Goal: Information Seeking & Learning: Learn about a topic

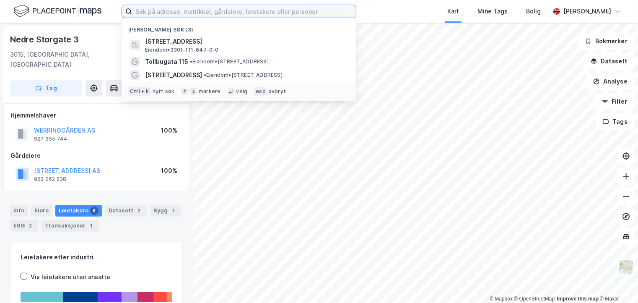
click at [249, 10] on input at bounding box center [244, 11] width 224 height 13
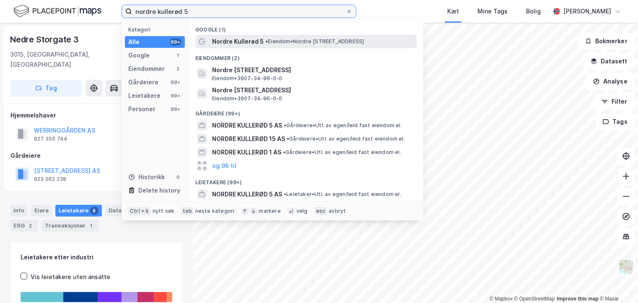
type input "nordre kullerød 5"
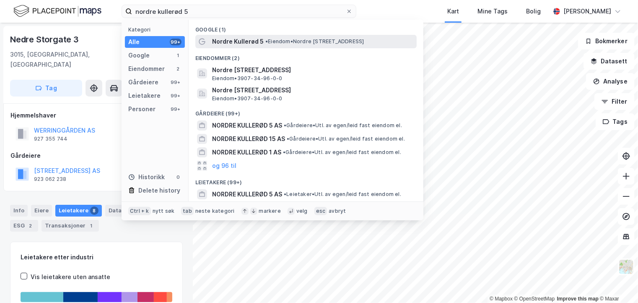
click at [260, 42] on span "Nordre Kullerød 5" at bounding box center [238, 41] width 52 height 10
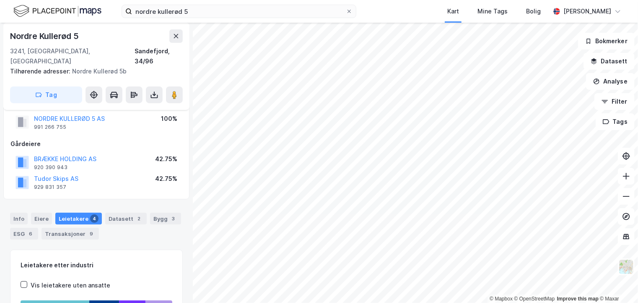
scroll to position [42, 0]
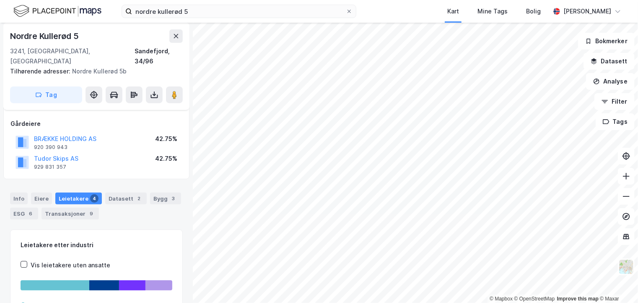
click at [75, 192] on div "Leietakere 4" at bounding box center [78, 198] width 47 height 12
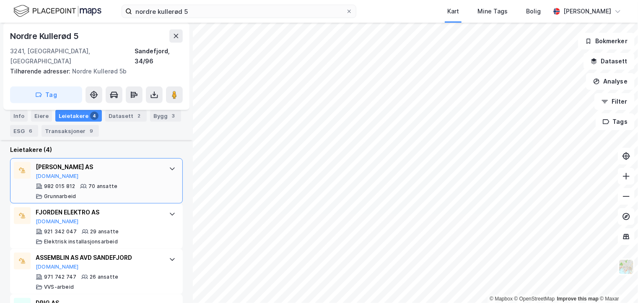
scroll to position [307, 0]
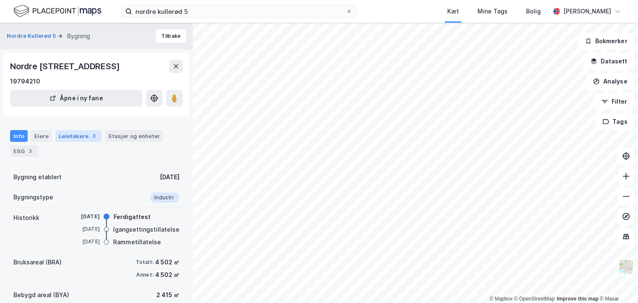
click at [81, 137] on div "Leietakere 3" at bounding box center [78, 136] width 47 height 12
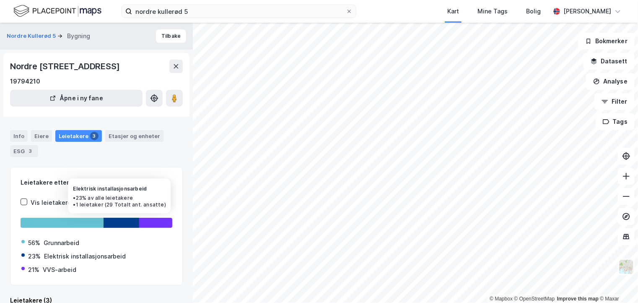
drag, startPoint x: 119, startPoint y: 192, endPoint x: 120, endPoint y: 218, distance: 26.9
click at [120, 223] on div "Leietakere etter industri Vis leietakere uten ansatte 56% Grunnarbeid 23% Elekt…" at bounding box center [97, 225] width 152 height 97
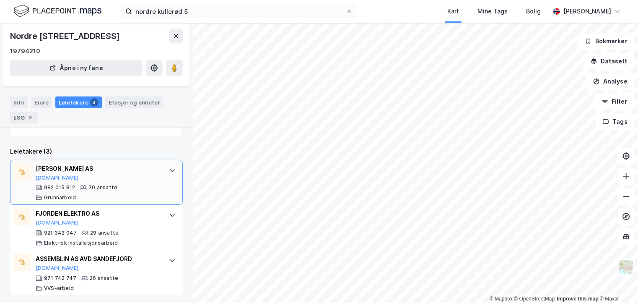
scroll to position [151, 0]
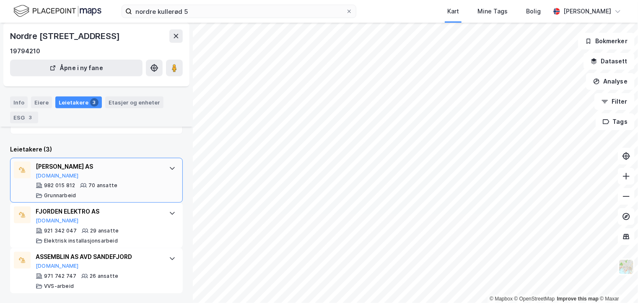
click at [169, 165] on icon at bounding box center [172, 168] width 7 height 7
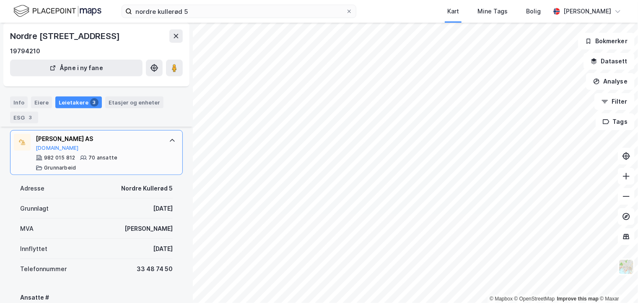
scroll to position [235, 0]
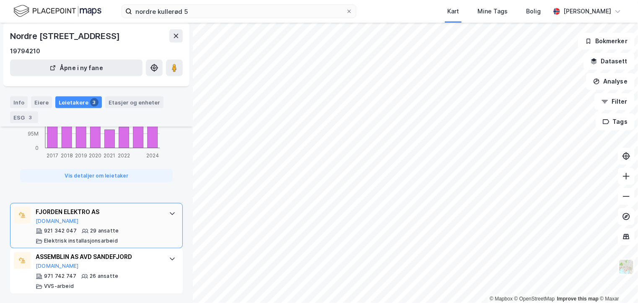
click at [145, 218] on div "FJORDEN ELEKTRO AS [DOMAIN_NAME]" at bounding box center [98, 216] width 125 height 18
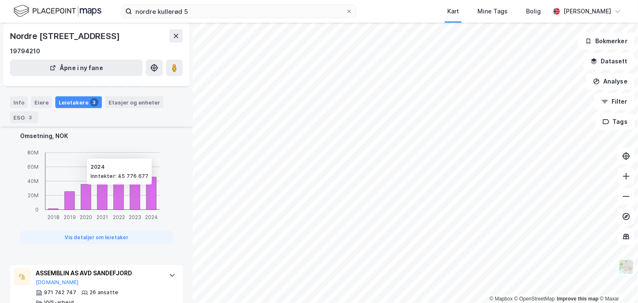
scroll to position [578, 0]
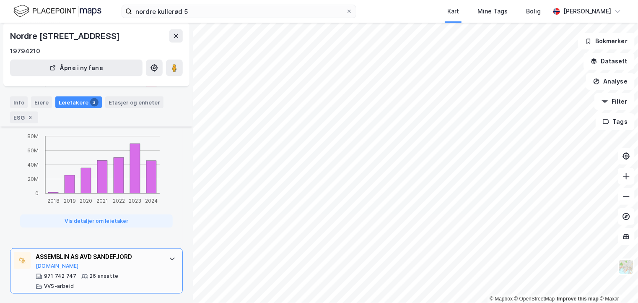
click at [141, 259] on div "ASSEMBLIN AS AVD SANDEFJORD" at bounding box center [98, 257] width 125 height 10
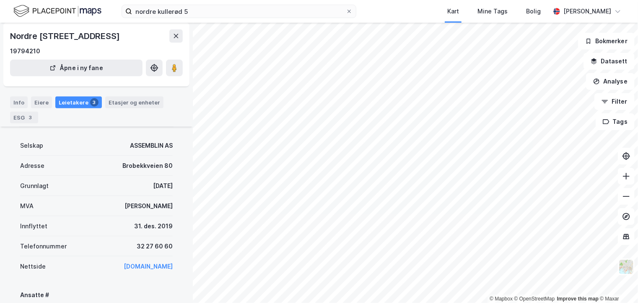
scroll to position [374, 0]
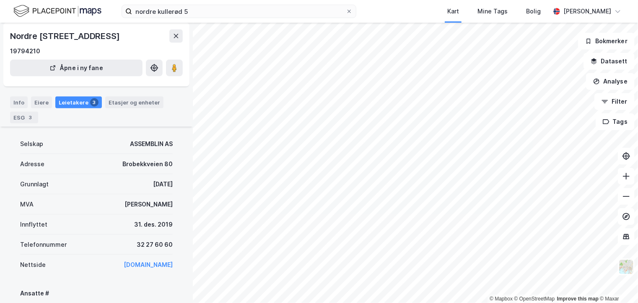
click at [90, 101] on div "3" at bounding box center [94, 102] width 8 height 8
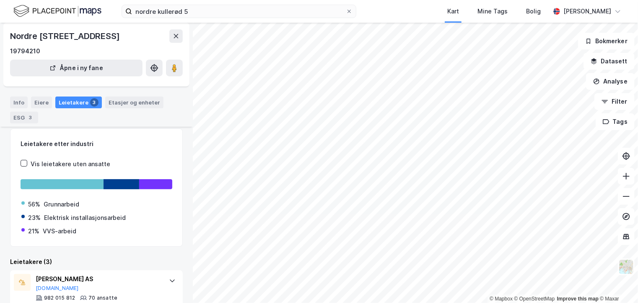
scroll to position [0, 0]
